Goal: Information Seeking & Learning: Learn about a topic

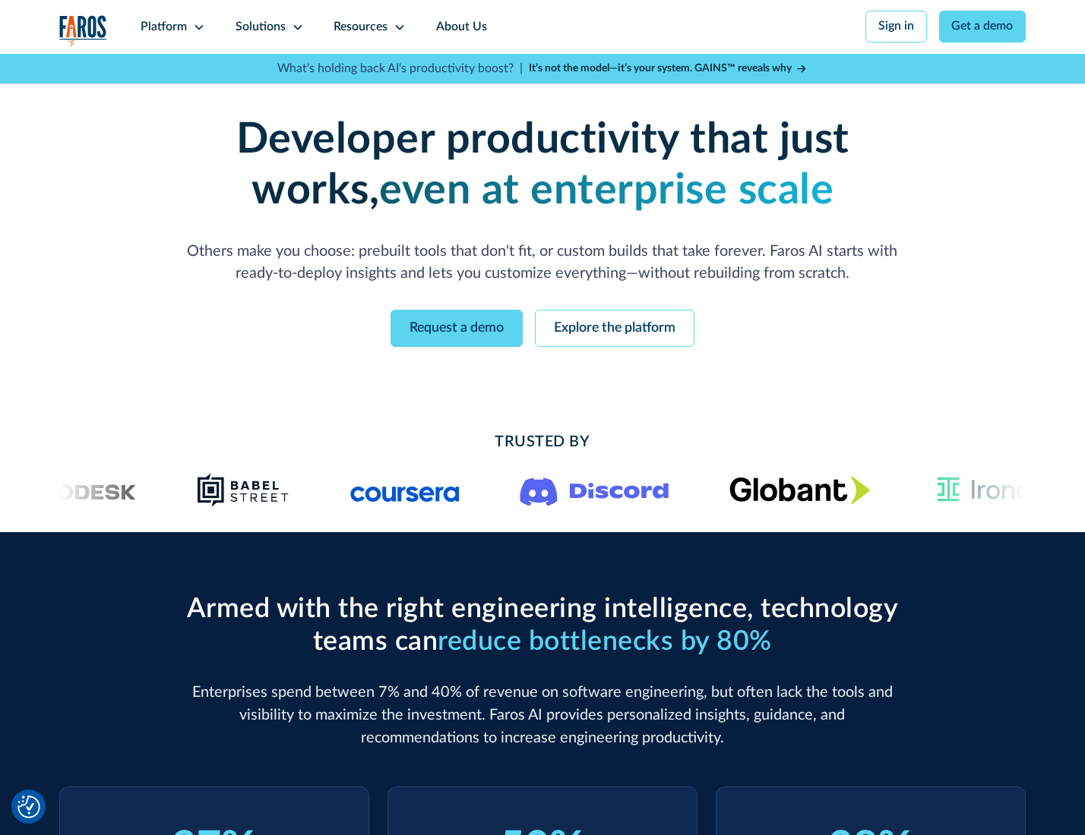
click at [197, 27] on icon at bounding box center [199, 27] width 12 height 12
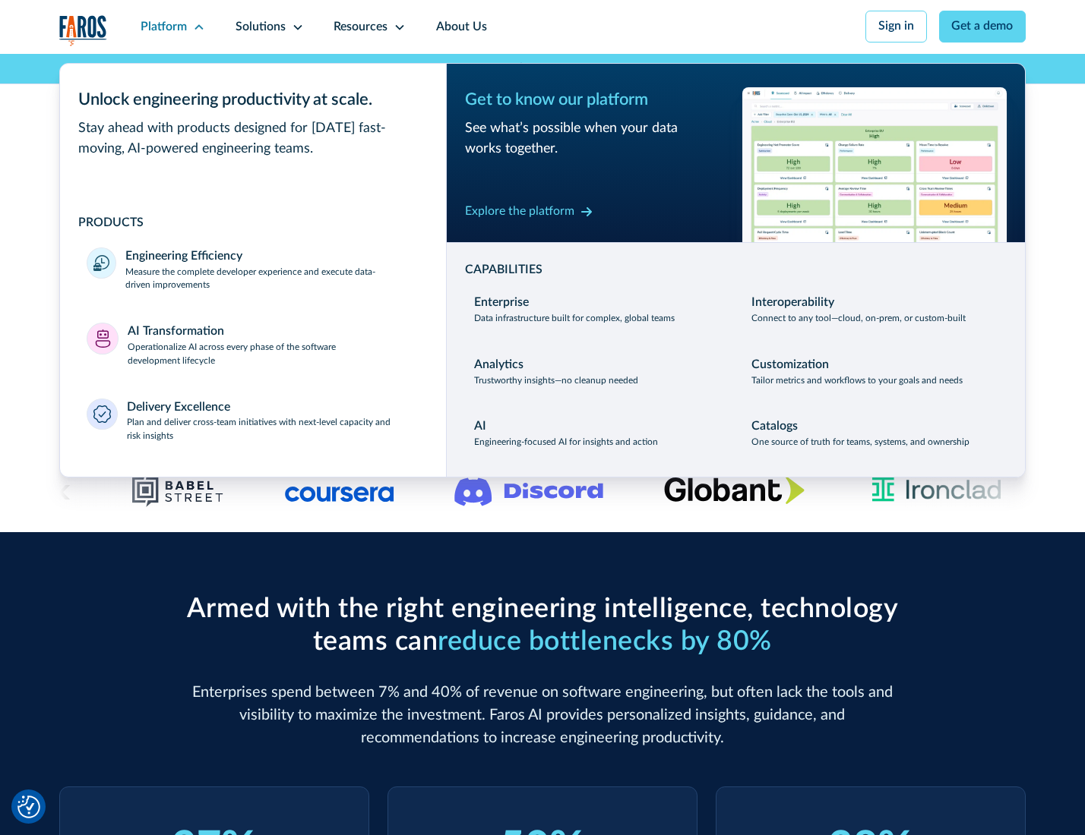
click at [270, 281] on p "Measure the complete developer experience and execute data-driven improvements" at bounding box center [271, 279] width 293 height 27
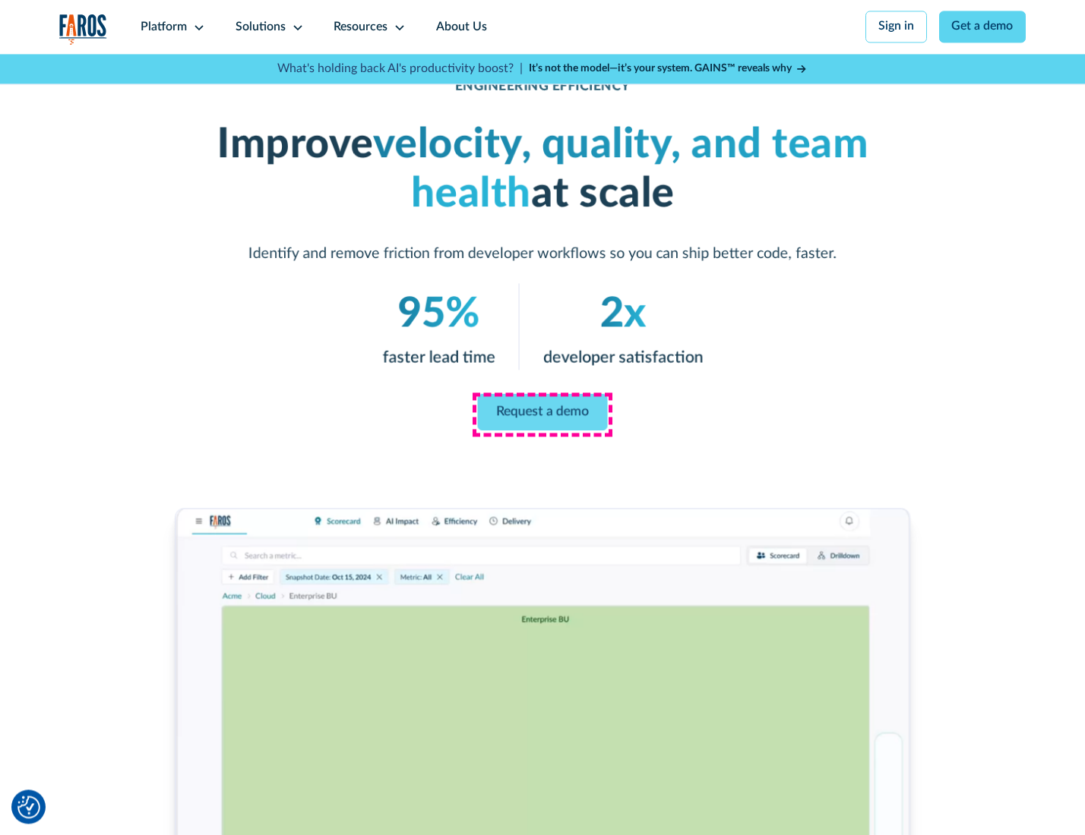
click at [542, 414] on link "Request a demo" at bounding box center [543, 412] width 130 height 36
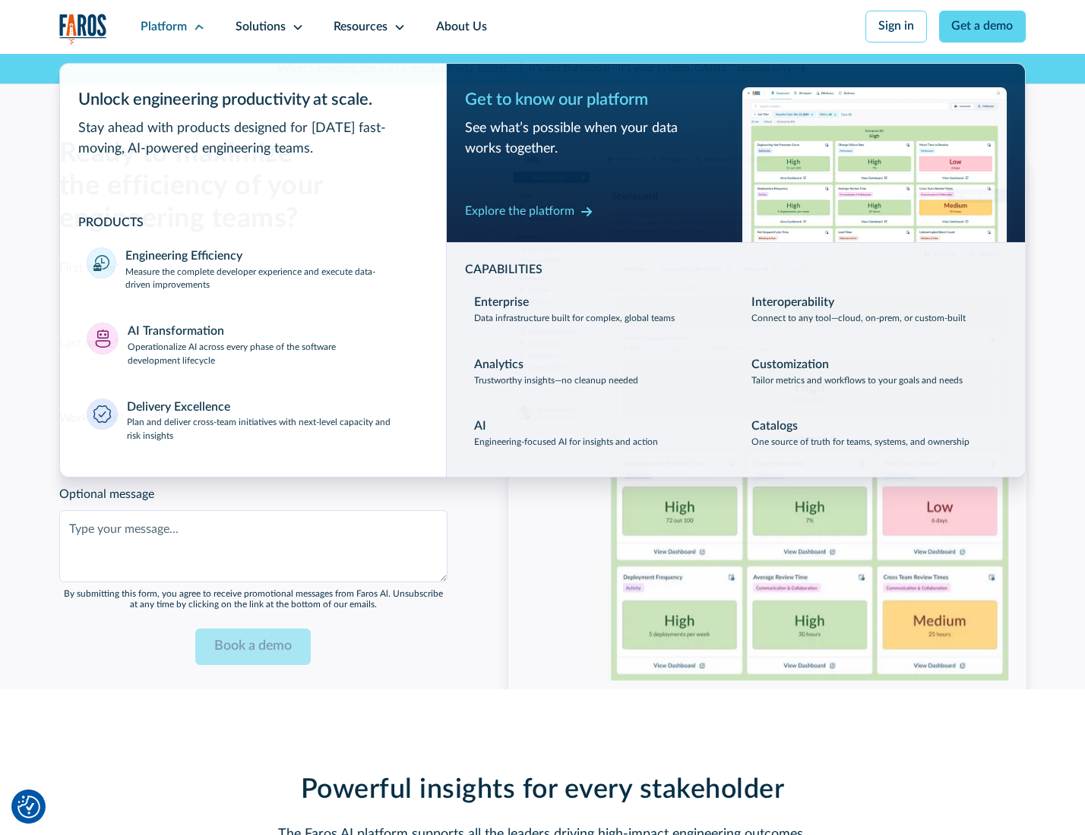
scroll to position [3306, 0]
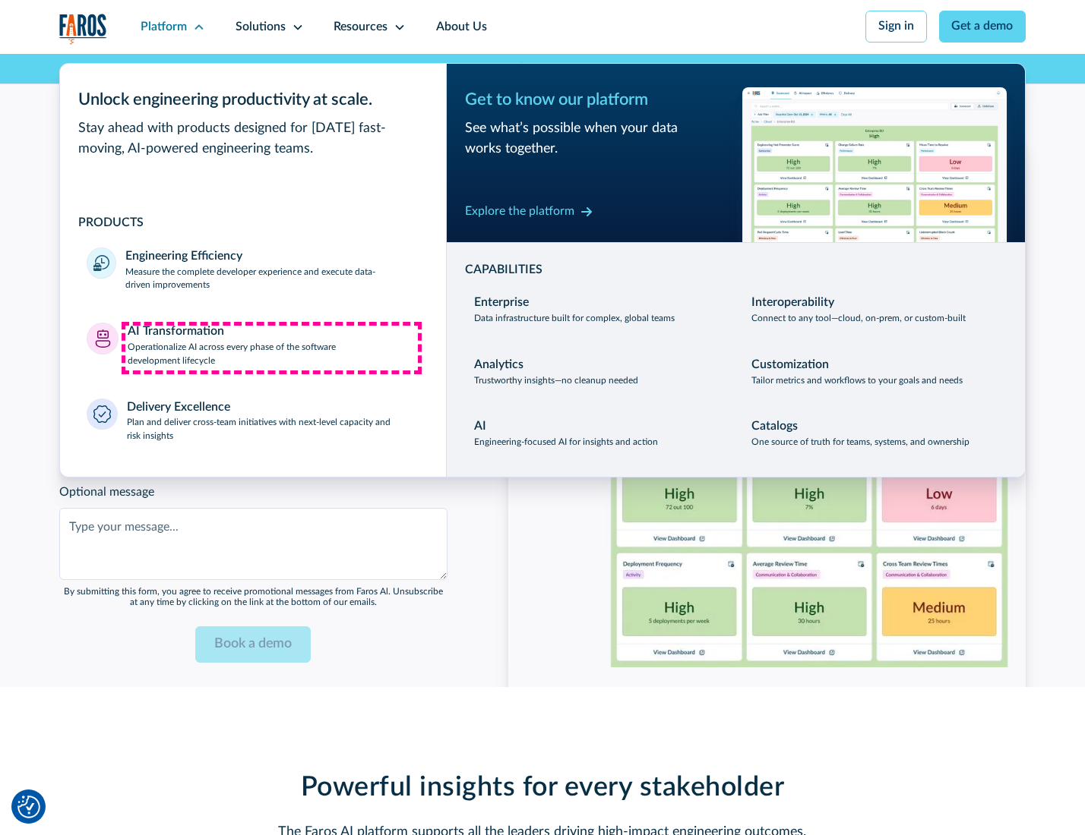
click at [271, 348] on p "Operationalize AI across every phase of the software development lifecycle" at bounding box center [274, 354] width 292 height 27
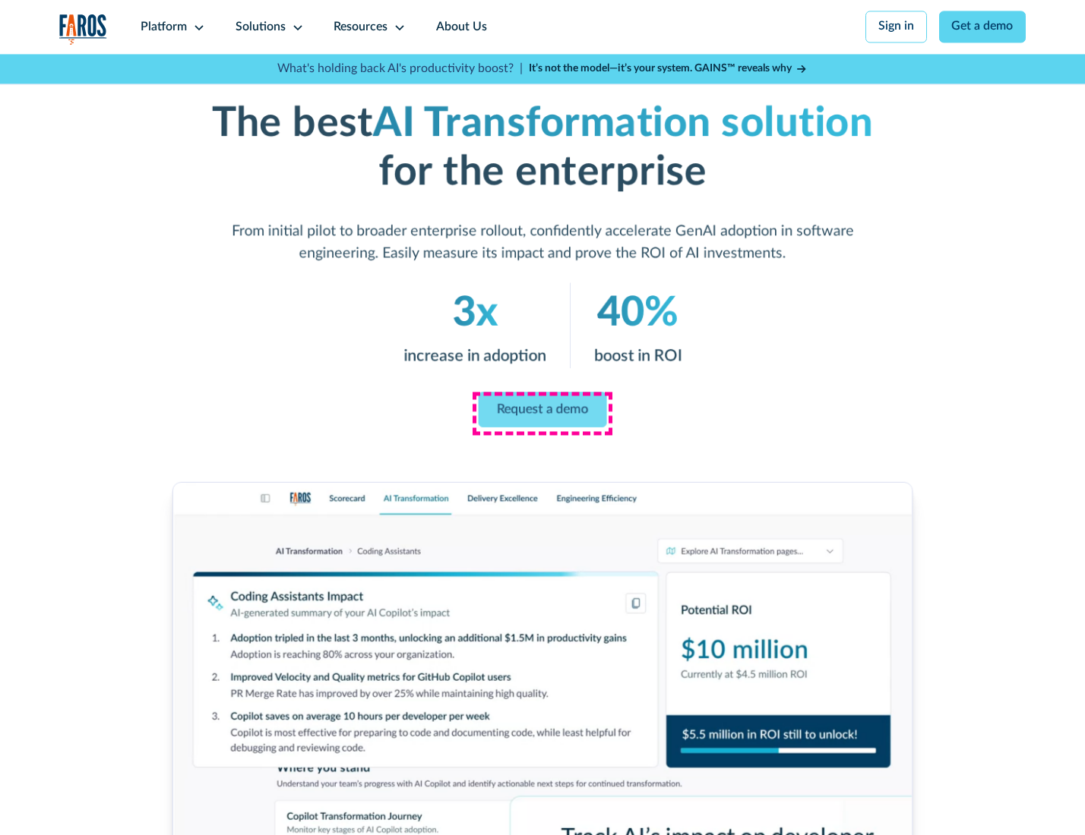
click at [542, 412] on link "Request a demo" at bounding box center [542, 410] width 128 height 36
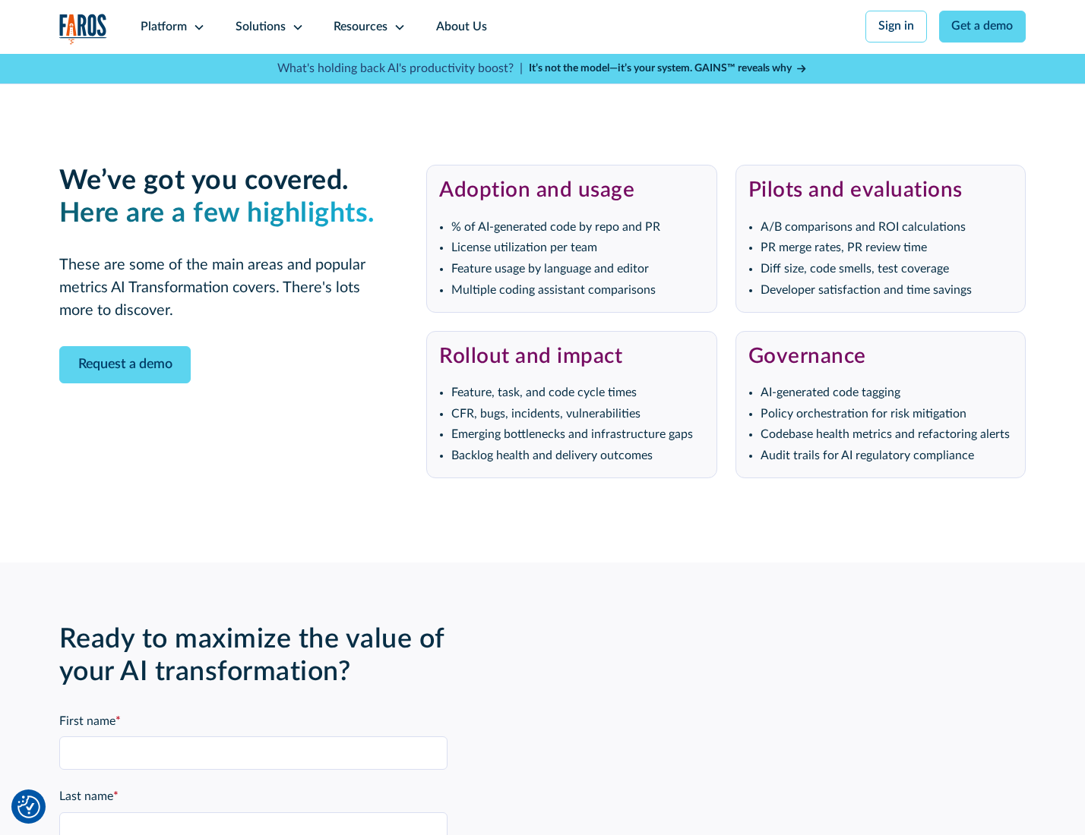
click at [170, 27] on div "Platform" at bounding box center [164, 27] width 46 height 18
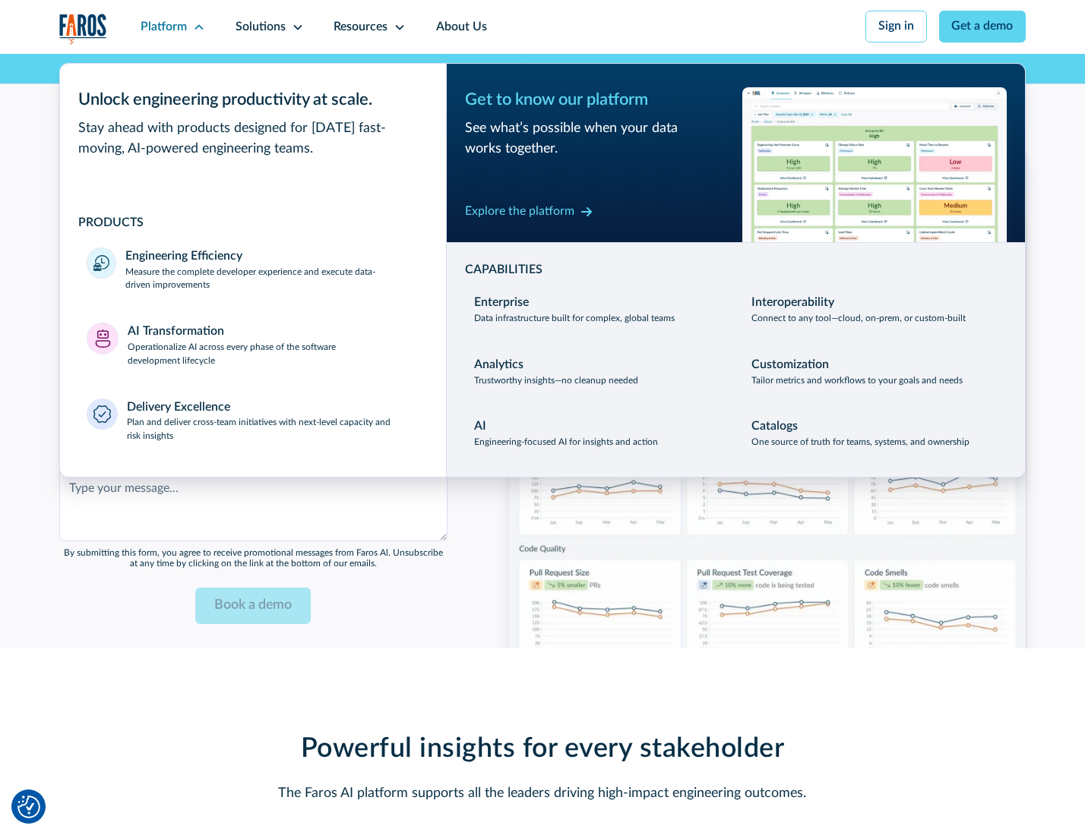
scroll to position [3672, 0]
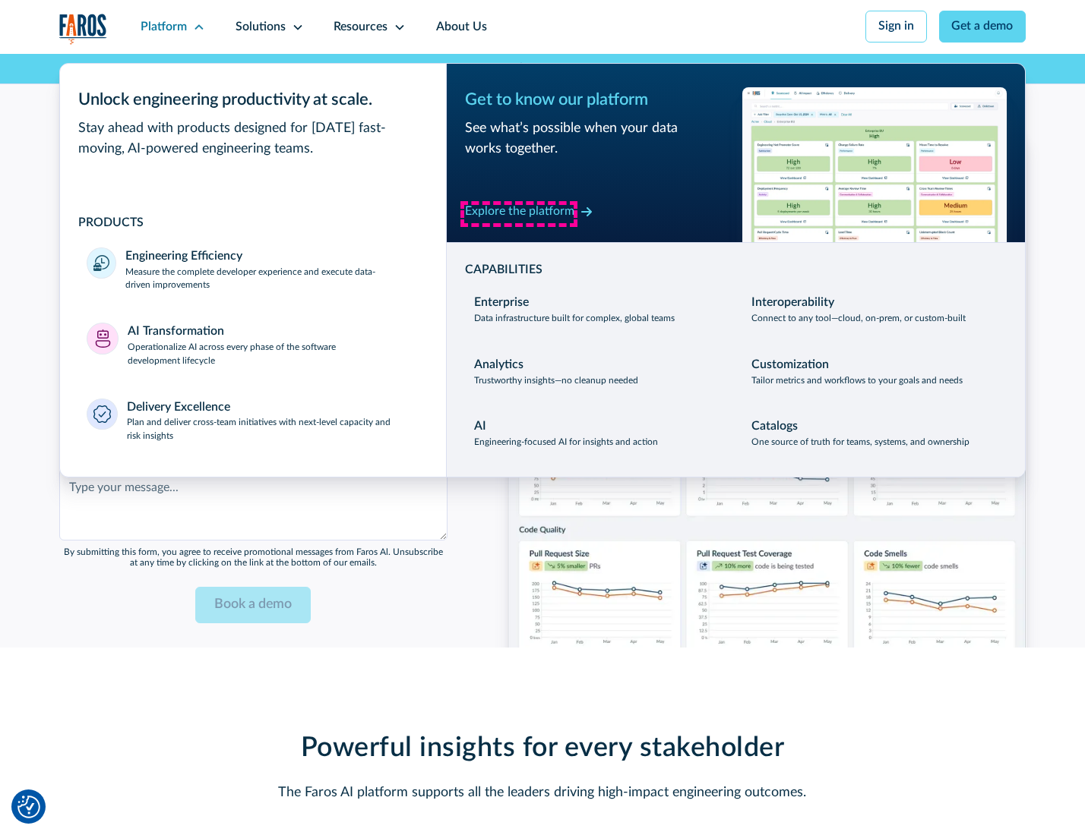
click at [519, 213] on div "Explore the platform" at bounding box center [519, 212] width 109 height 18
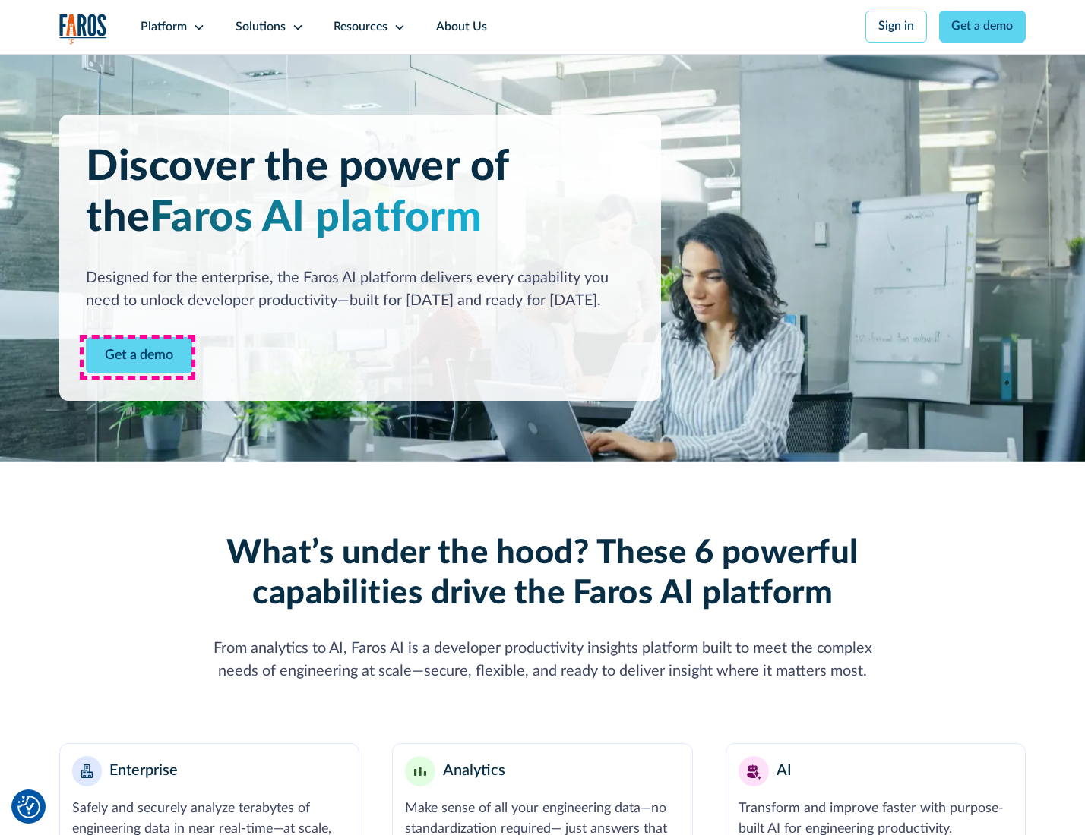
click at [137, 357] on link "Get a demo" at bounding box center [139, 355] width 106 height 37
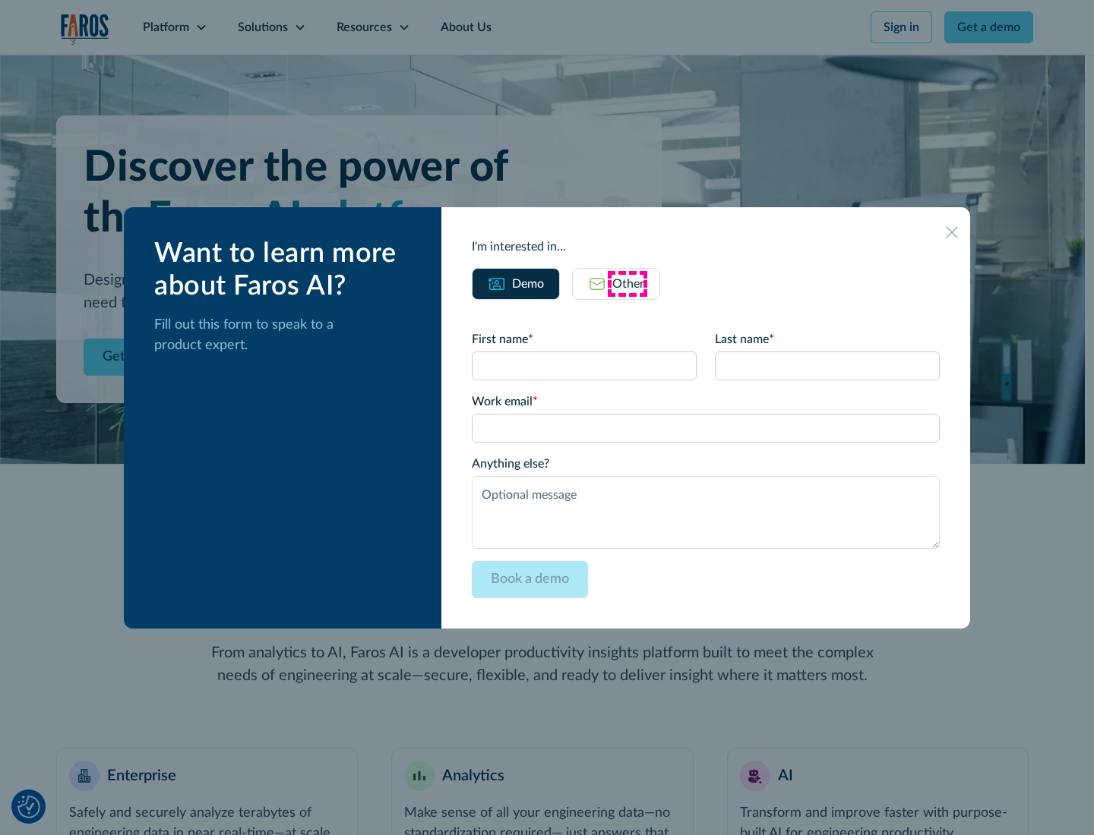
click at [627, 283] on div "Other" at bounding box center [628, 284] width 32 height 18
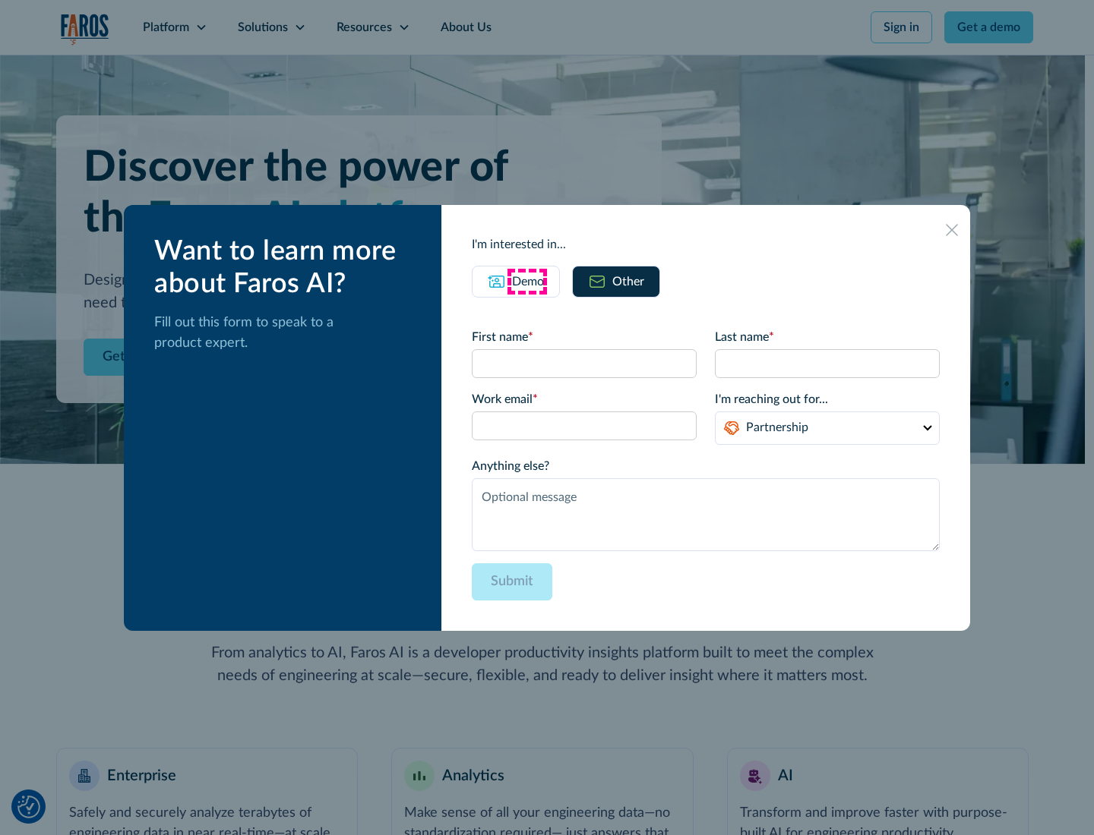
click at [526, 281] on div "Demo" at bounding box center [528, 282] width 32 height 18
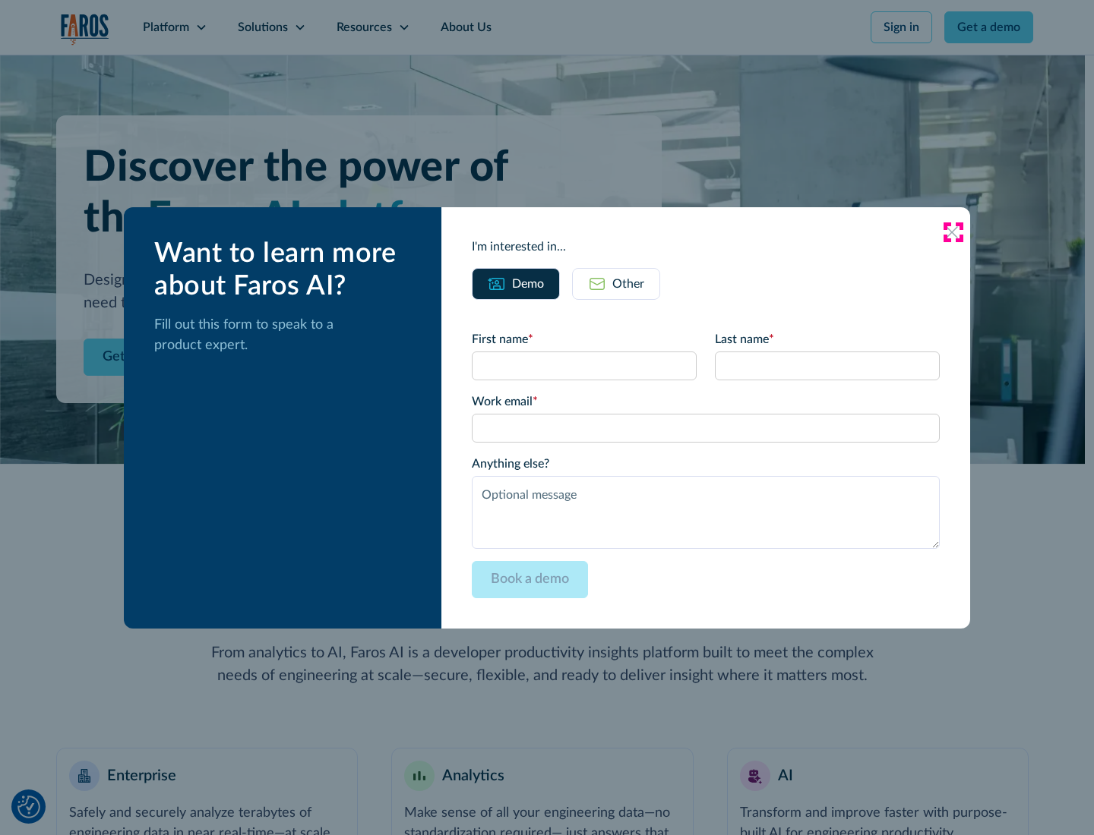
click at [952, 232] on icon at bounding box center [952, 232] width 12 height 12
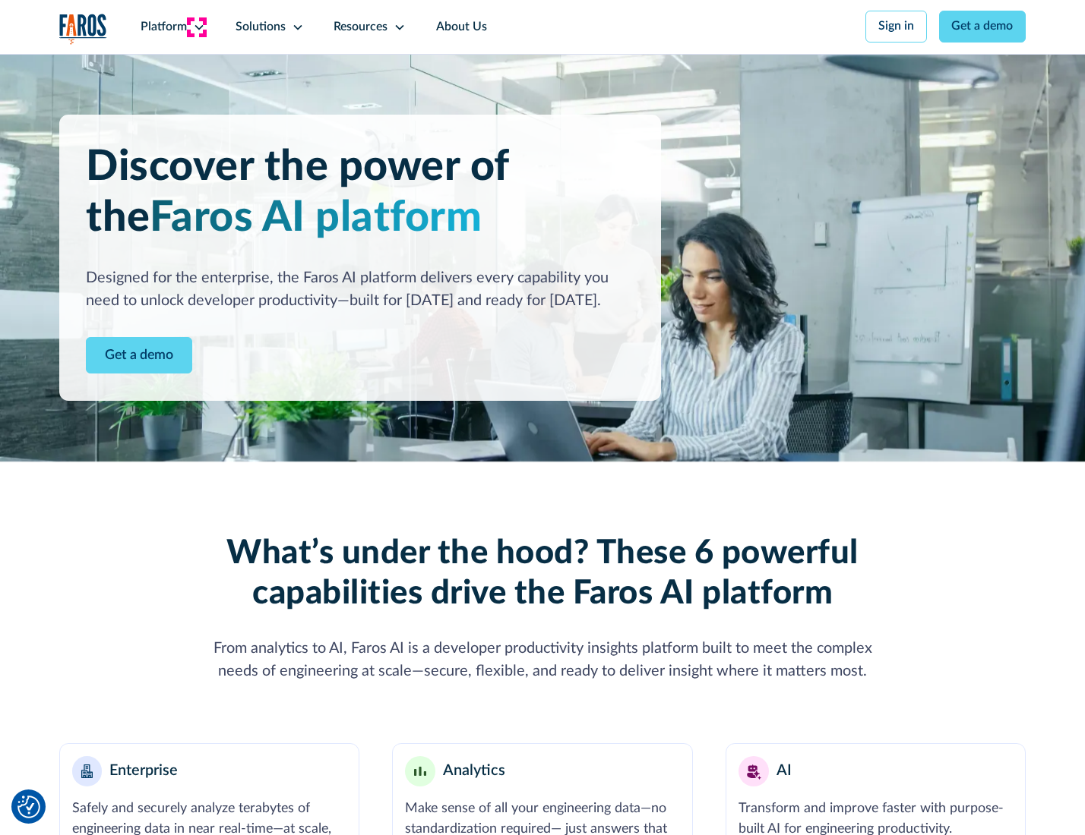
click at [197, 27] on icon at bounding box center [199, 27] width 12 height 12
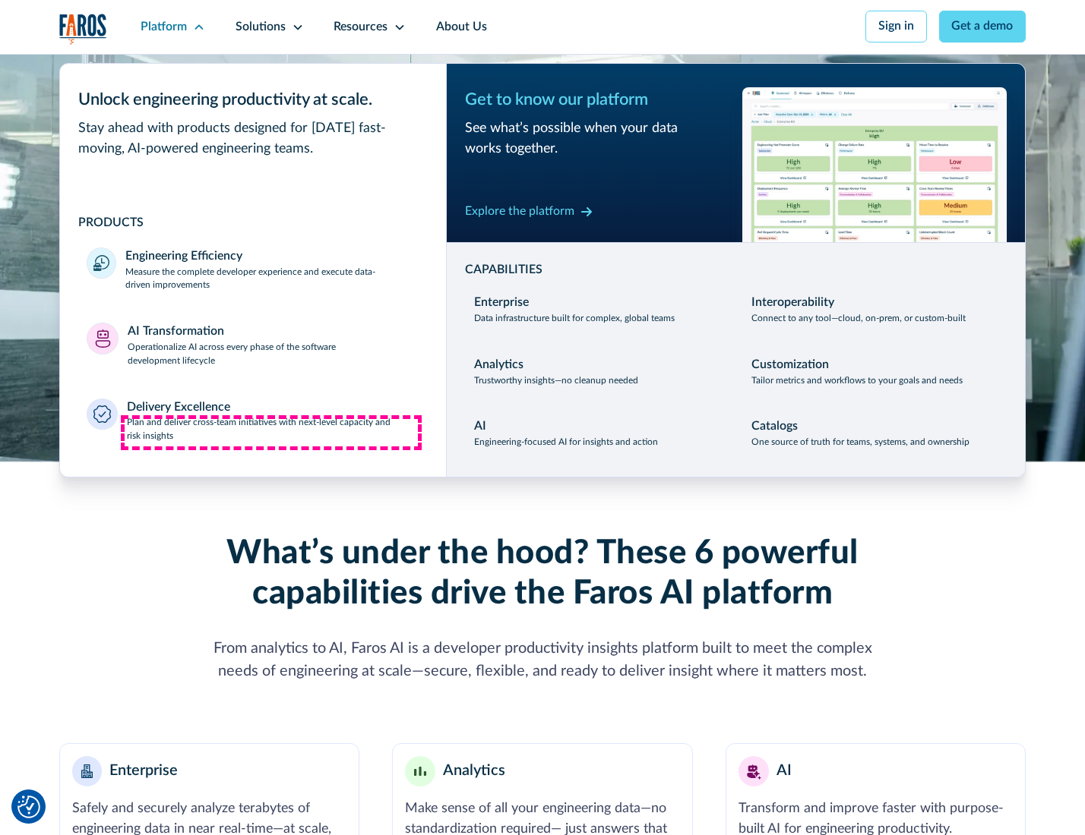
click at [271, 433] on p "Plan and deliver cross-team initiatives with next-level capacity and risk insig…" at bounding box center [273, 429] width 292 height 27
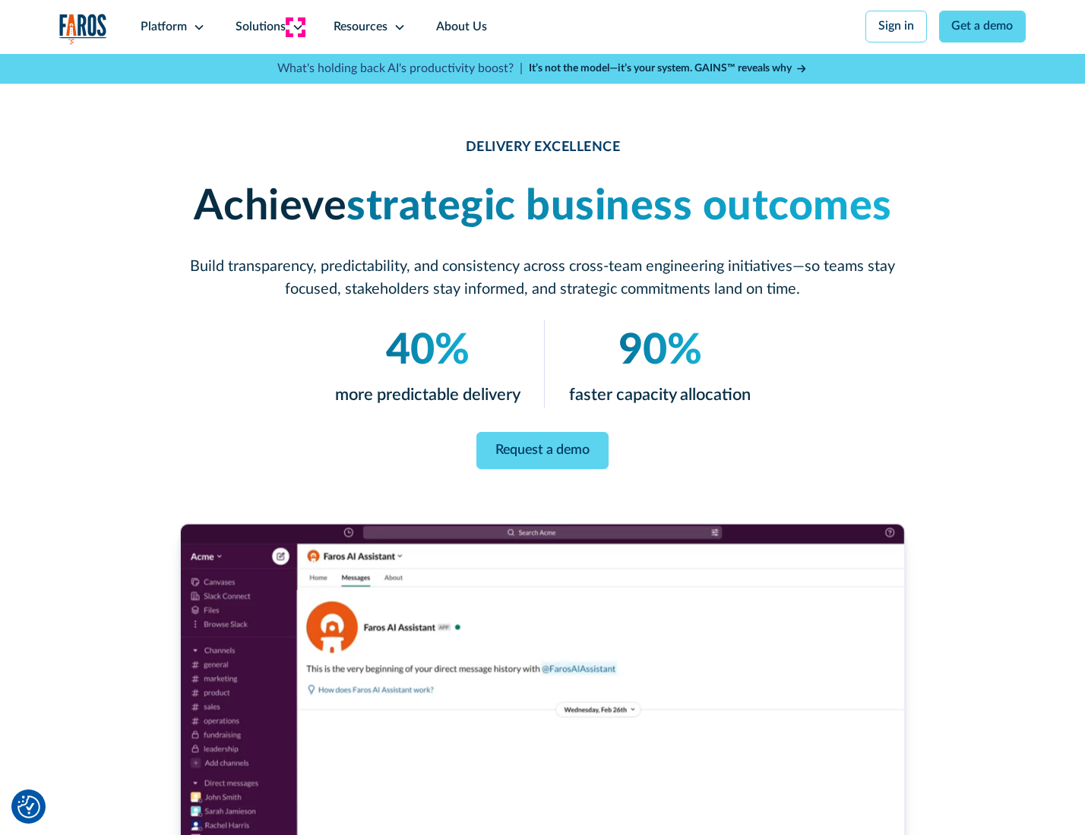
click at [295, 27] on icon at bounding box center [298, 27] width 12 height 12
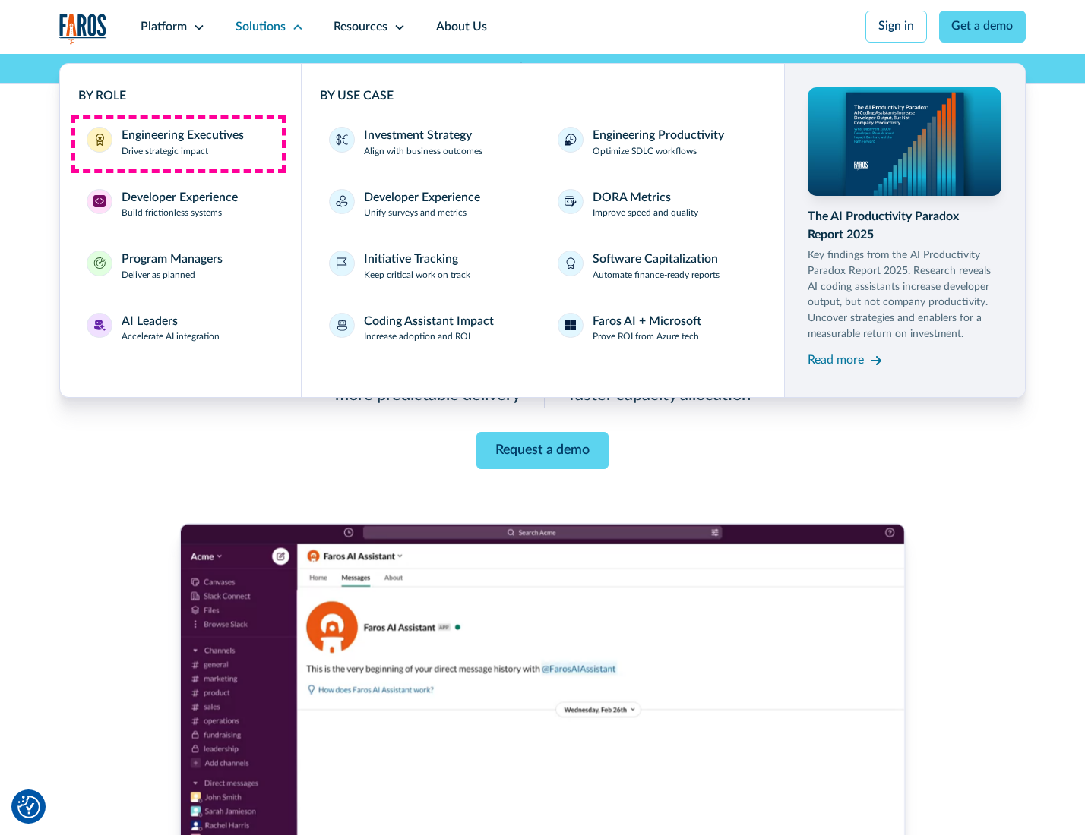
click at [178, 144] on div "Engineering Executives" at bounding box center [183, 136] width 122 height 18
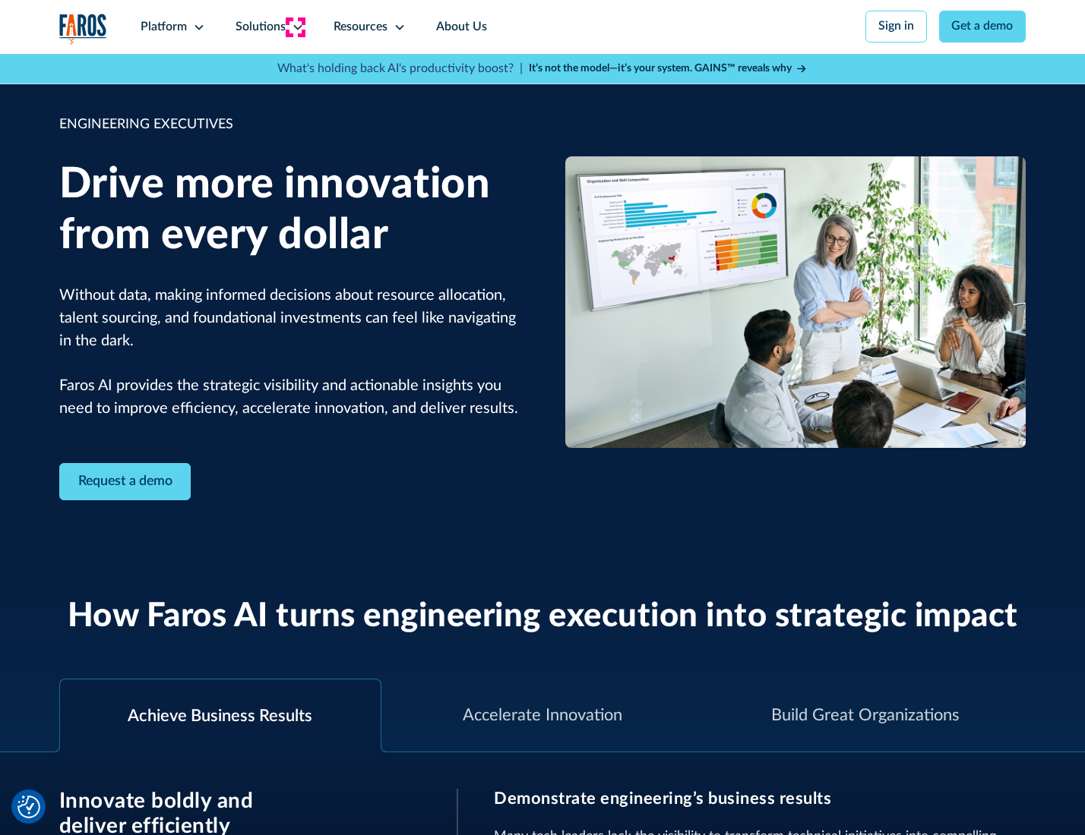
click at [295, 27] on icon at bounding box center [298, 27] width 12 height 12
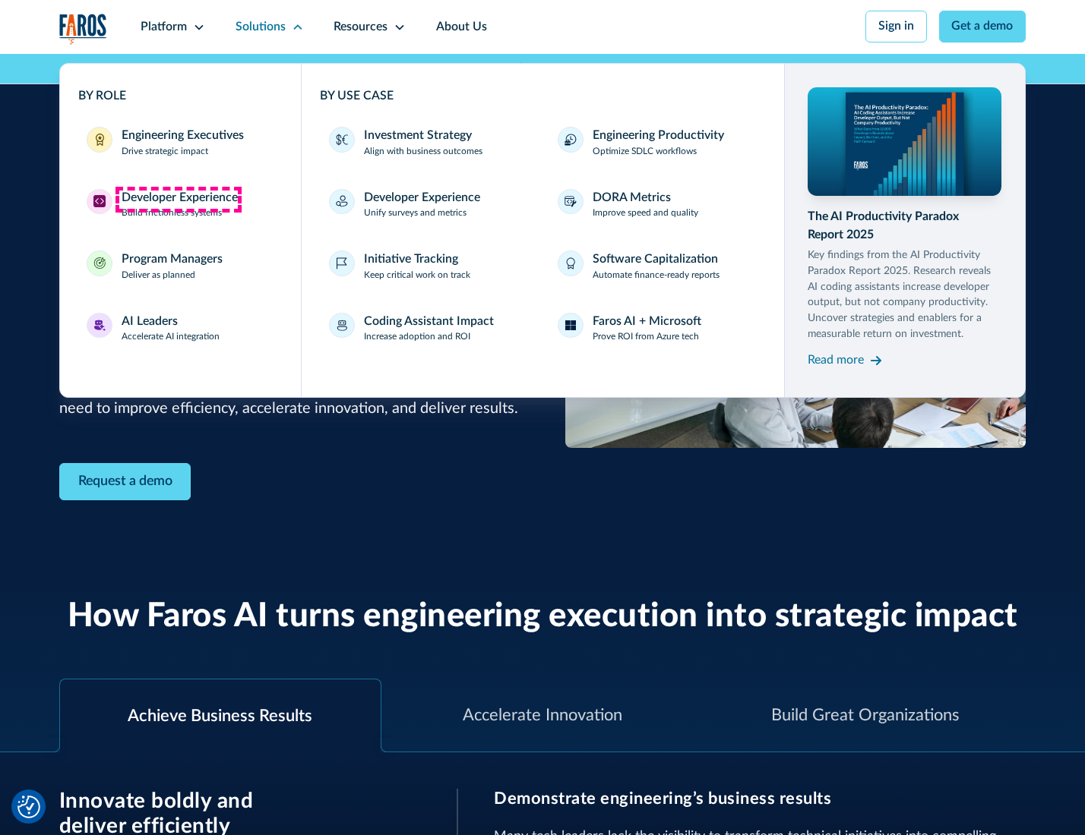
click at [178, 199] on div "Developer Experience" at bounding box center [180, 198] width 116 height 18
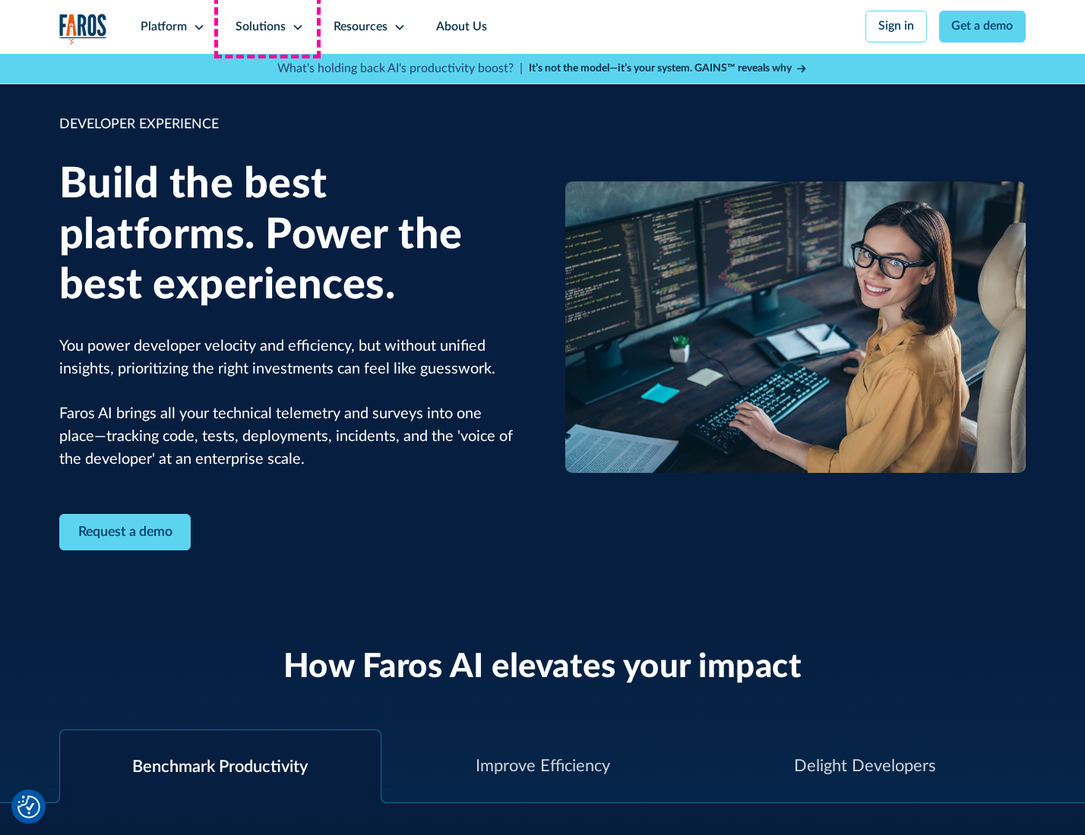
click at [267, 27] on div "Solutions" at bounding box center [260, 27] width 50 height 18
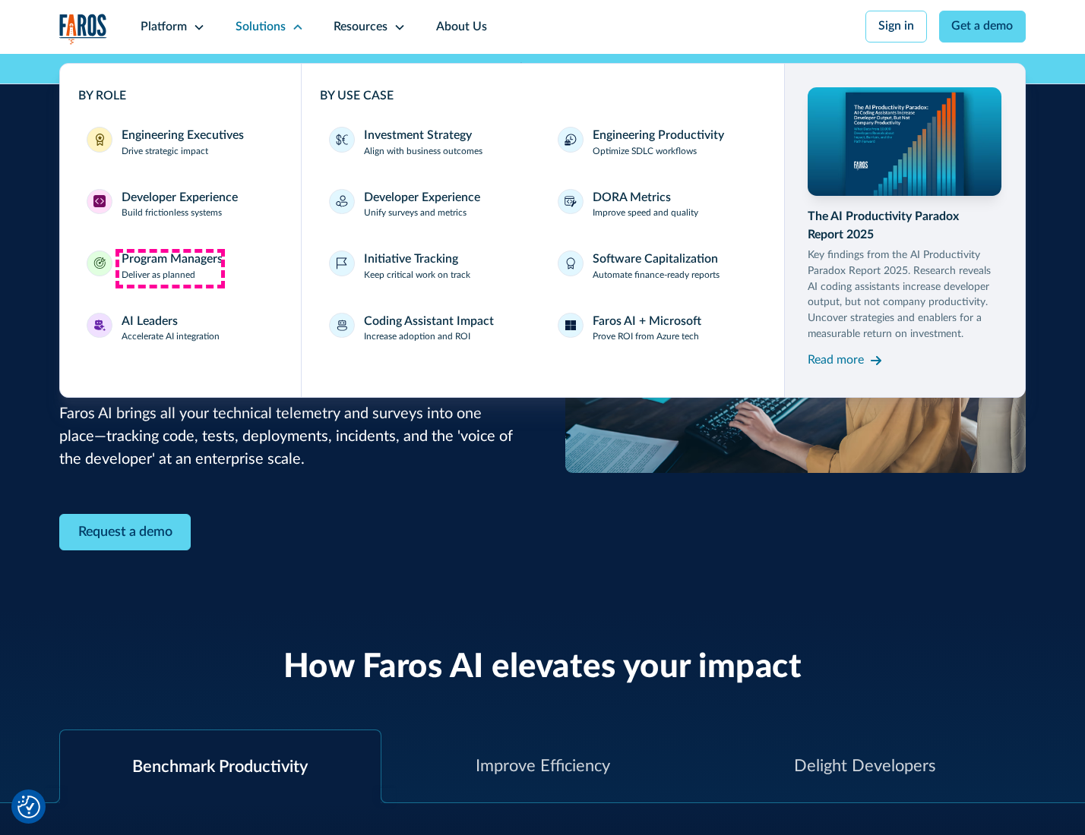
click at [169, 268] on div "Program Managers" at bounding box center [172, 260] width 101 height 18
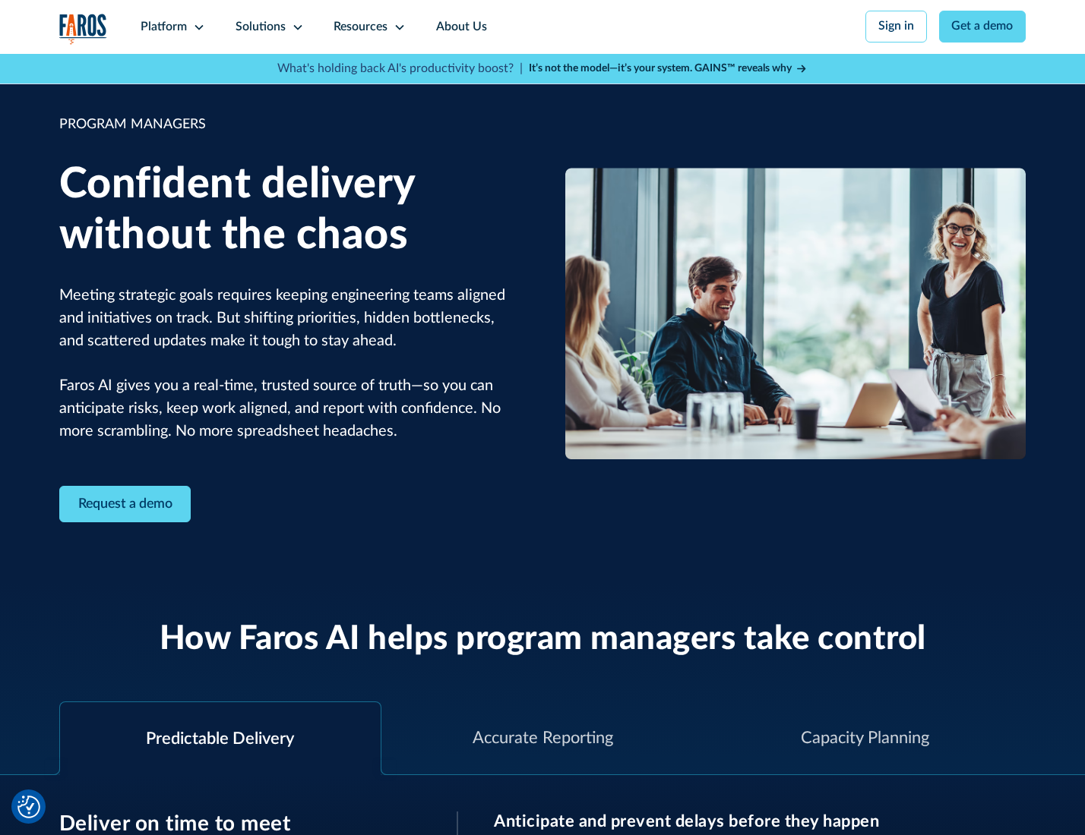
click at [295, 27] on icon at bounding box center [298, 27] width 12 height 12
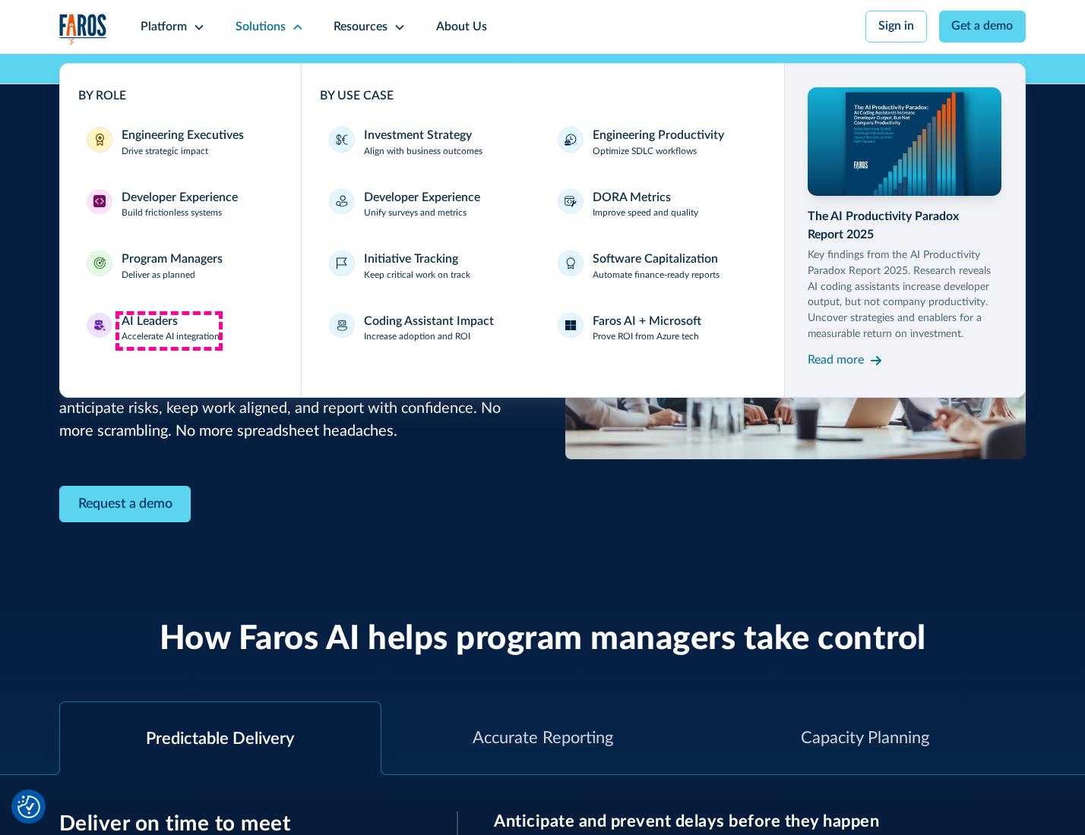
click at [169, 330] on div "AI Leaders" at bounding box center [150, 322] width 56 height 18
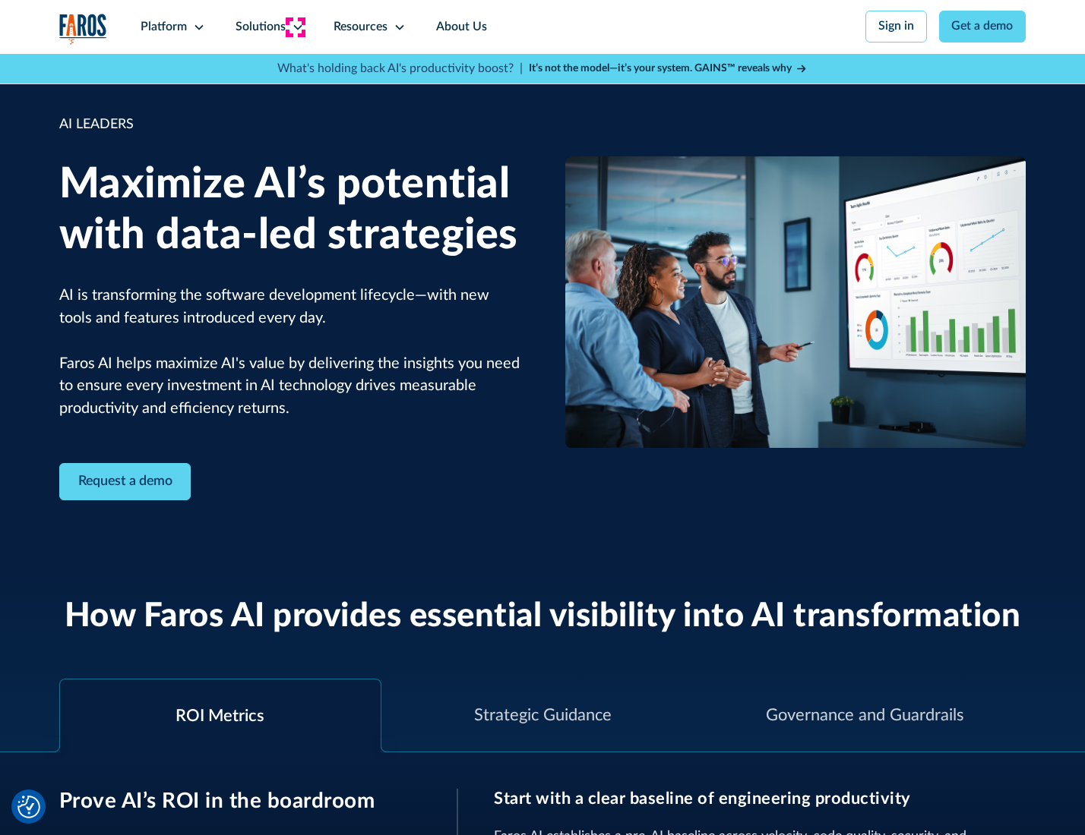
click at [295, 27] on icon at bounding box center [298, 27] width 12 height 12
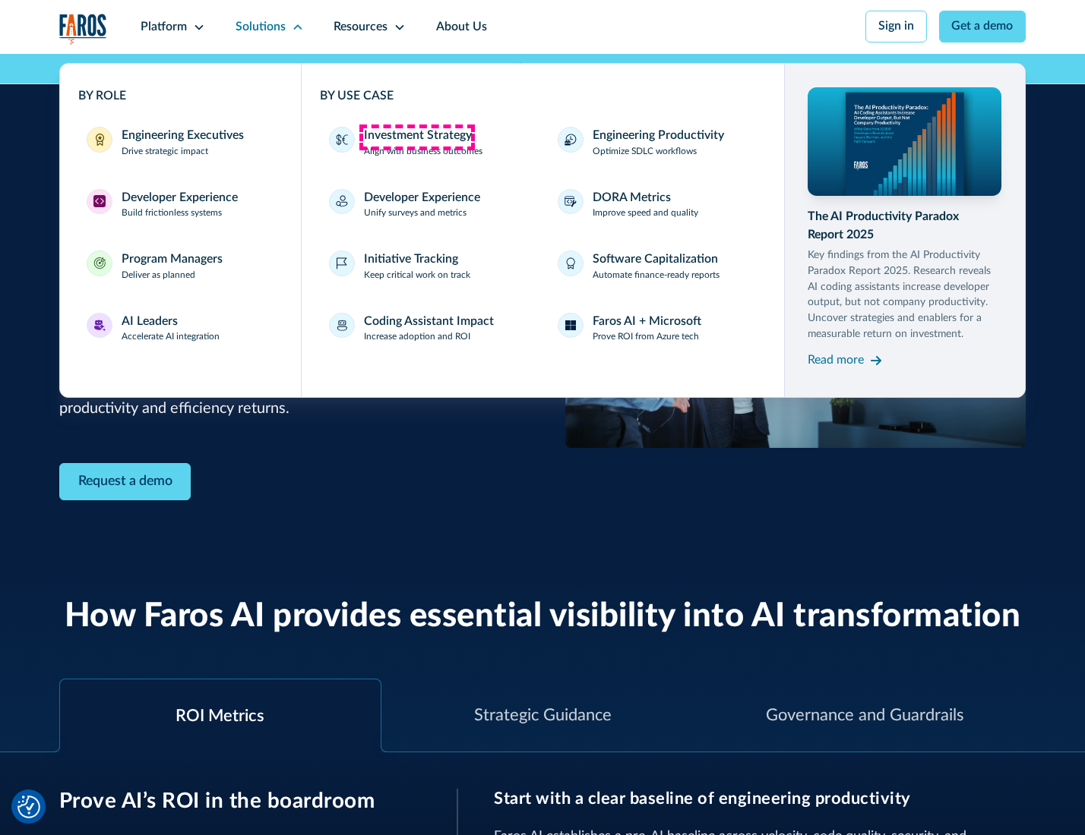
click at [416, 137] on div "Investment Strategy" at bounding box center [418, 136] width 108 height 18
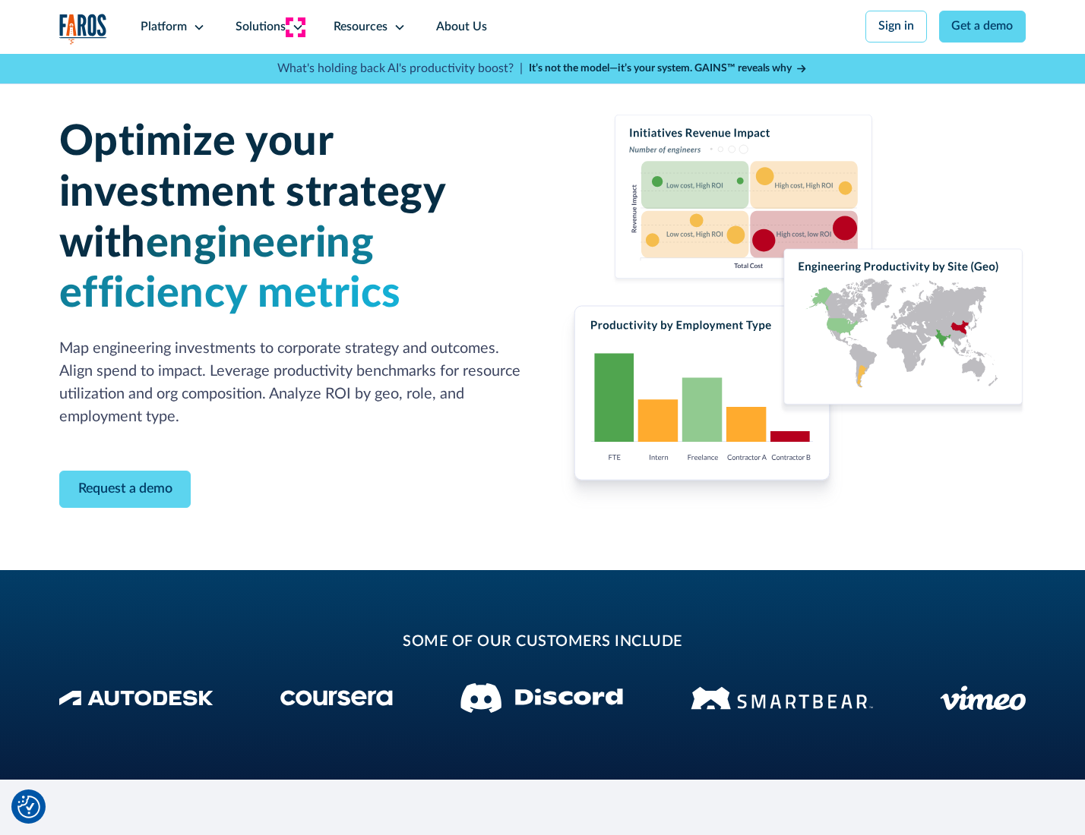
click at [295, 27] on icon at bounding box center [298, 27] width 12 height 12
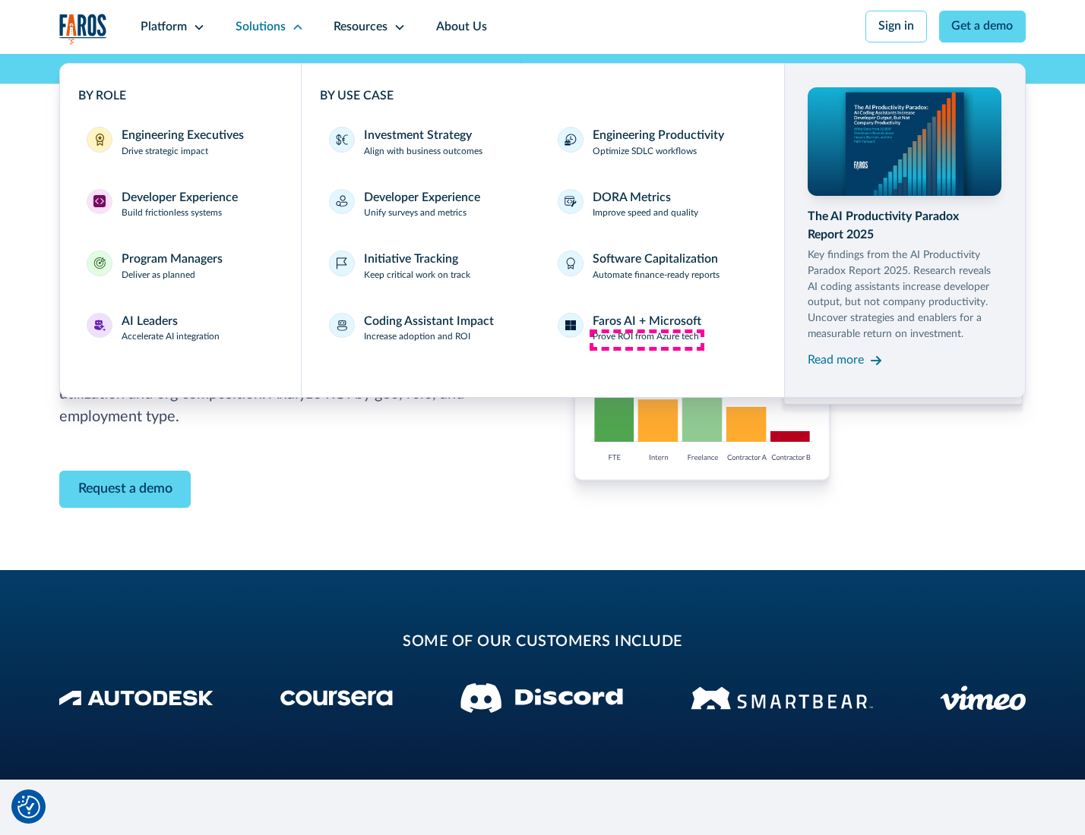
click at [646, 339] on p "Prove ROI from Azure tech" at bounding box center [645, 337] width 106 height 14
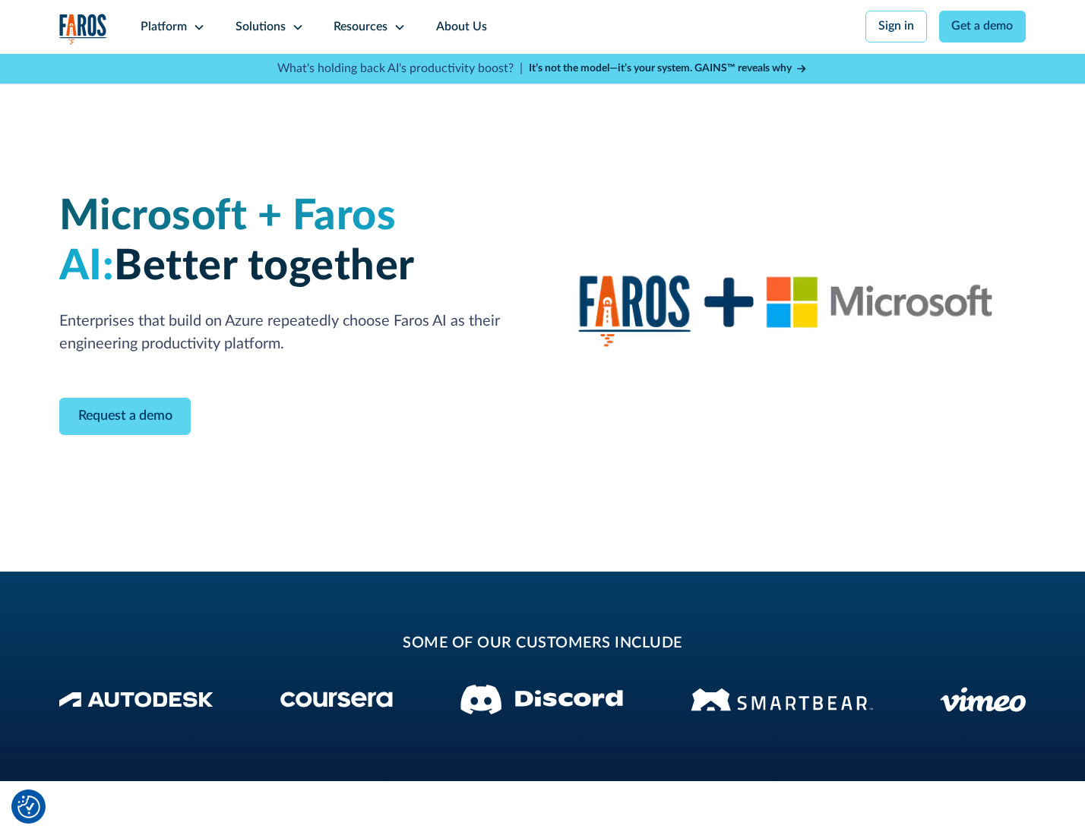
click at [295, 27] on icon at bounding box center [298, 27] width 12 height 12
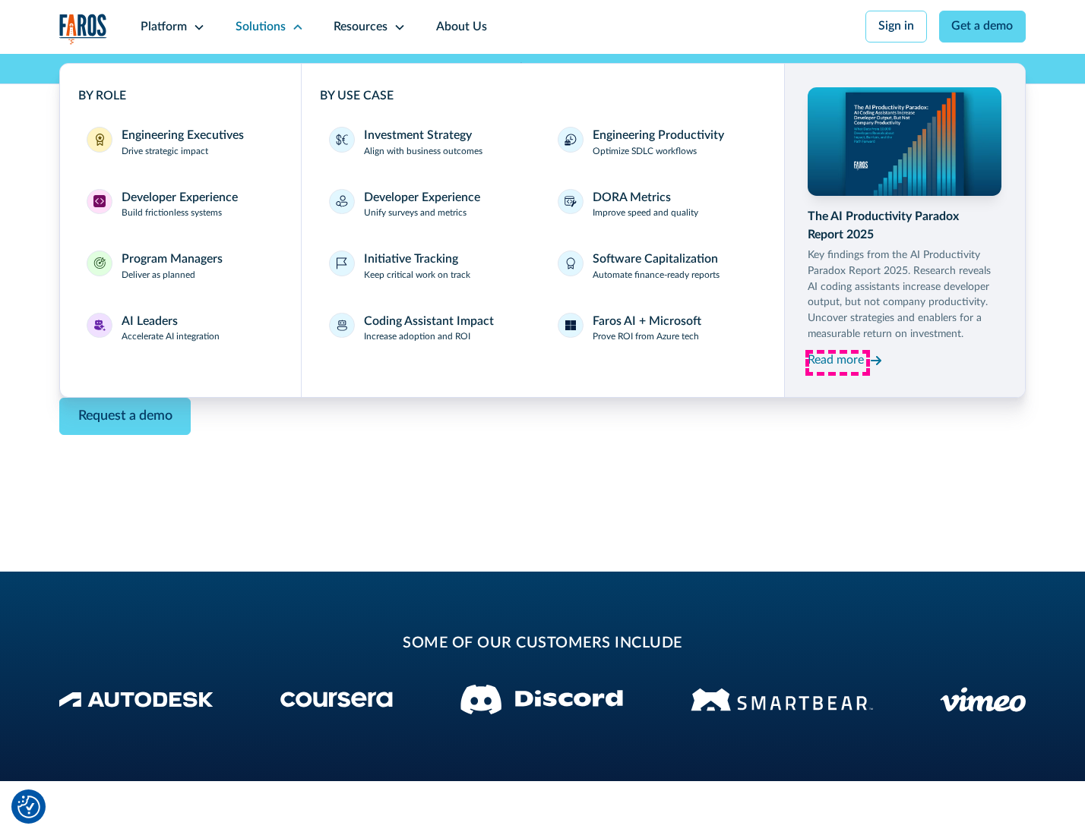
click at [837, 363] on div "Read more" at bounding box center [835, 361] width 56 height 18
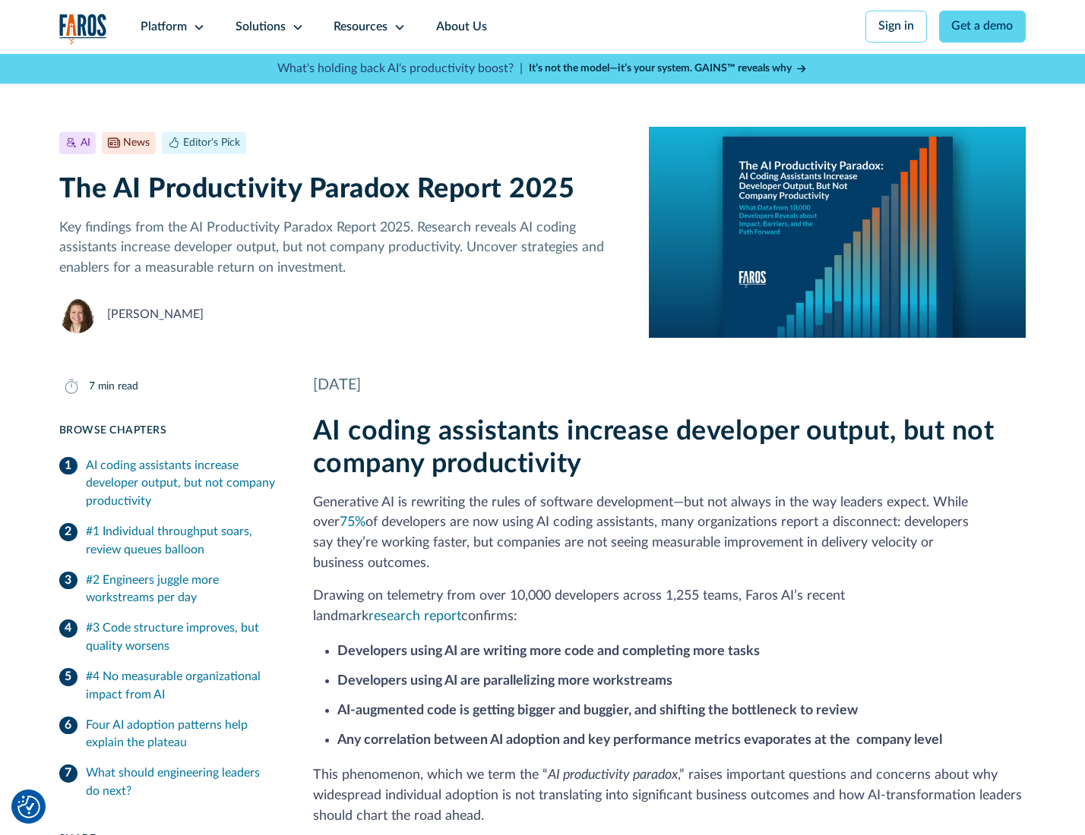
click at [398, 27] on icon at bounding box center [399, 27] width 12 height 12
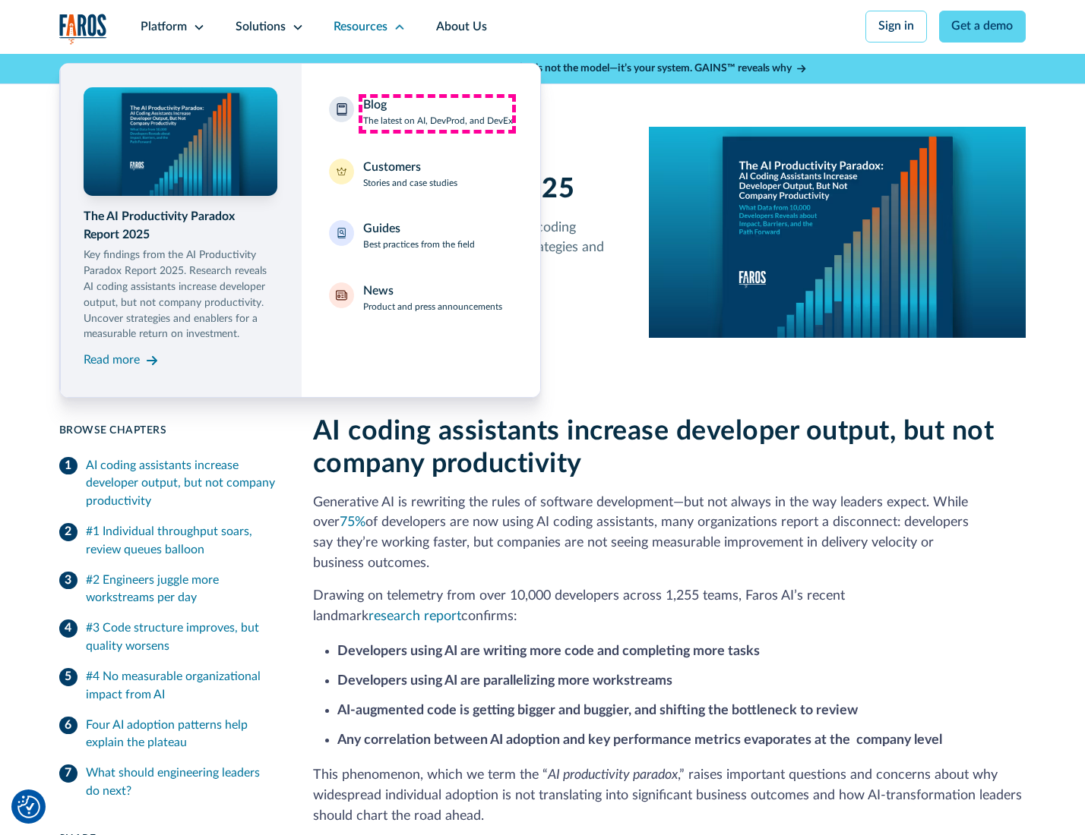
click at [437, 113] on div "Blog The latest on AI, DevProd, and DevEx" at bounding box center [438, 112] width 150 height 32
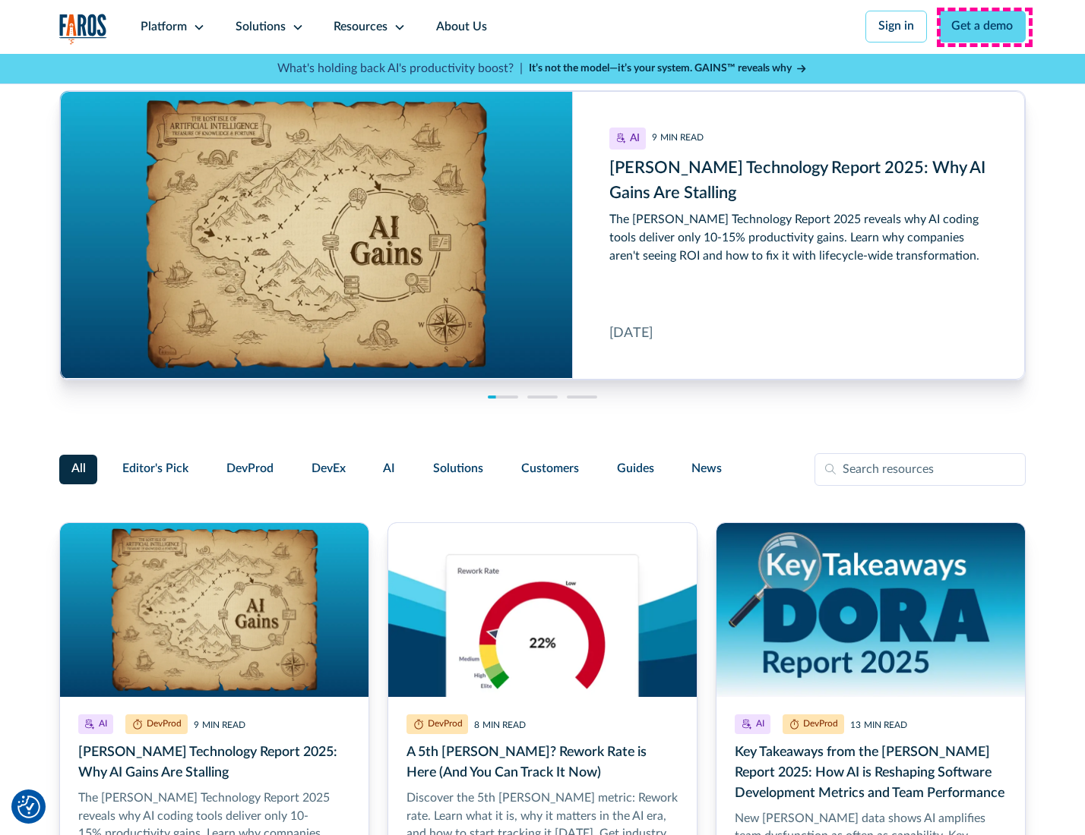
click at [984, 27] on link "Get a demo" at bounding box center [982, 27] width 87 height 32
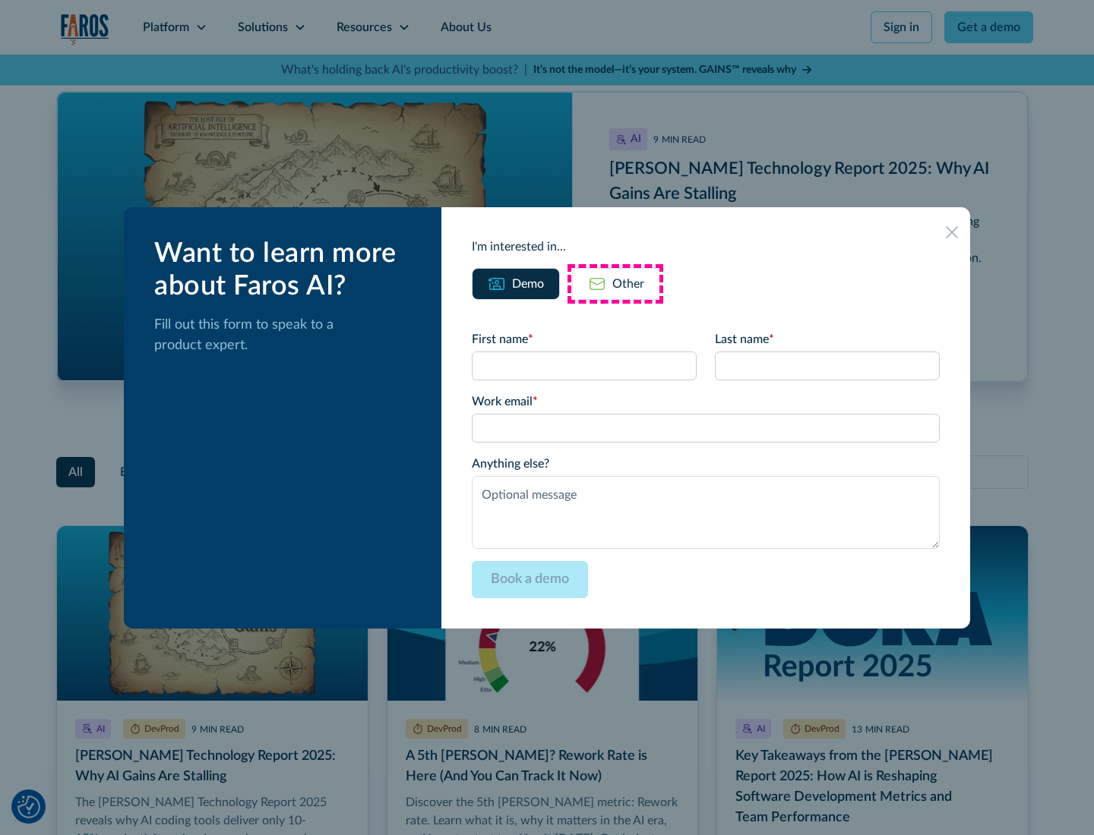
click at [615, 283] on div "Other" at bounding box center [628, 284] width 32 height 18
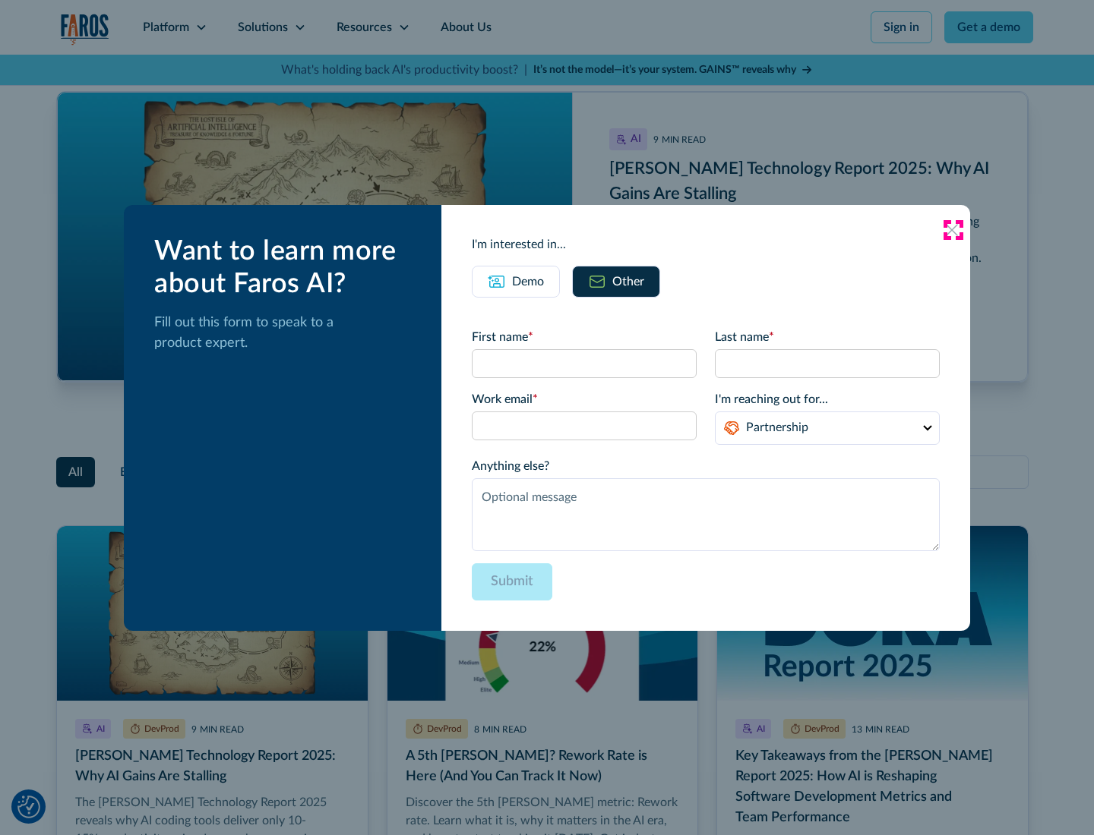
click at [952, 229] on icon at bounding box center [952, 230] width 12 height 12
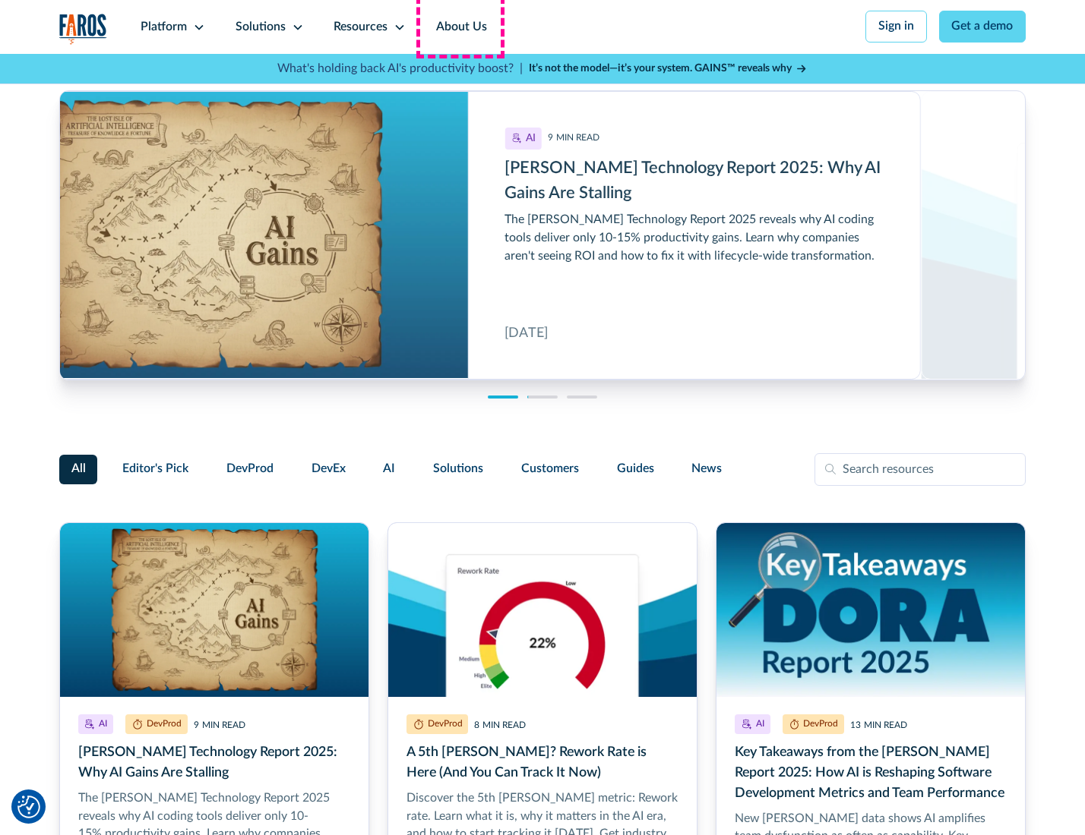
click at [459, 27] on link "About Us" at bounding box center [461, 27] width 81 height 54
